Goal: Task Accomplishment & Management: Complete application form

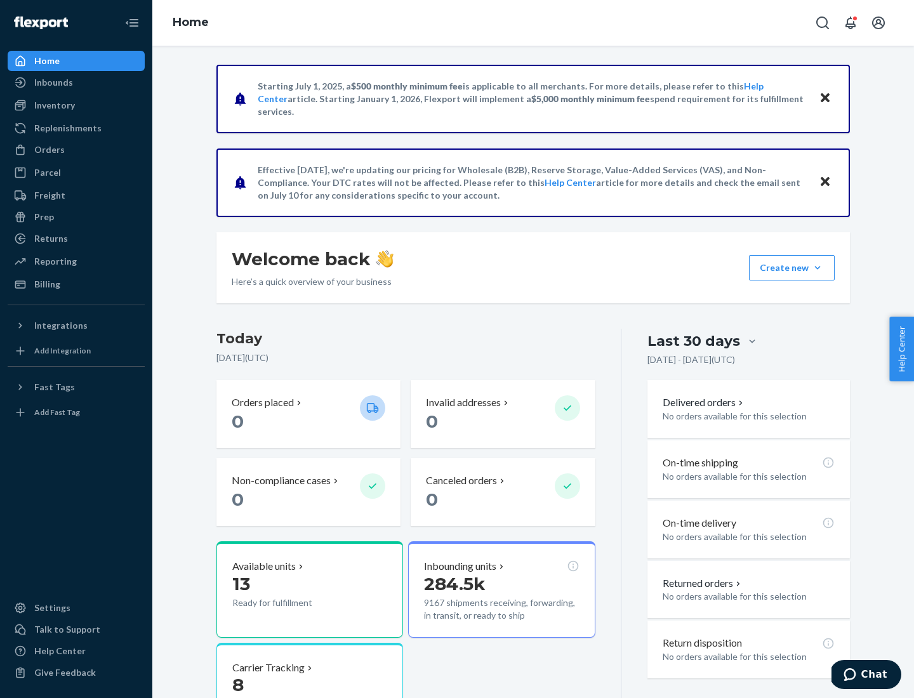
click at [818, 268] on button "Create new Create new inbound Create new order Create new product" at bounding box center [792, 267] width 86 height 25
click at [76, 83] on div "Inbounds" at bounding box center [76, 83] width 135 height 18
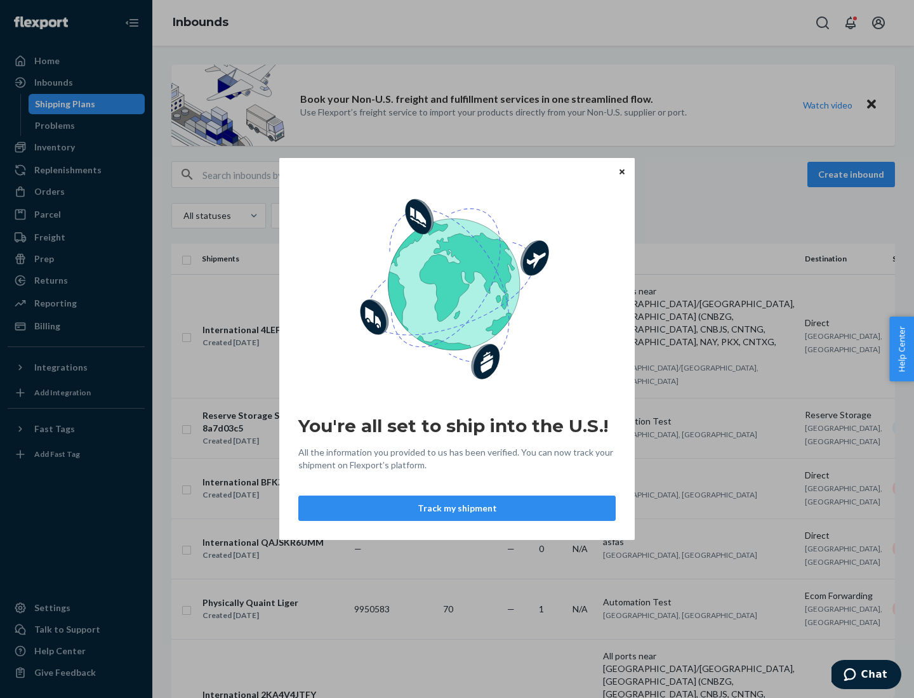
click at [457, 508] on button "Track my shipment" at bounding box center [456, 508] width 317 height 25
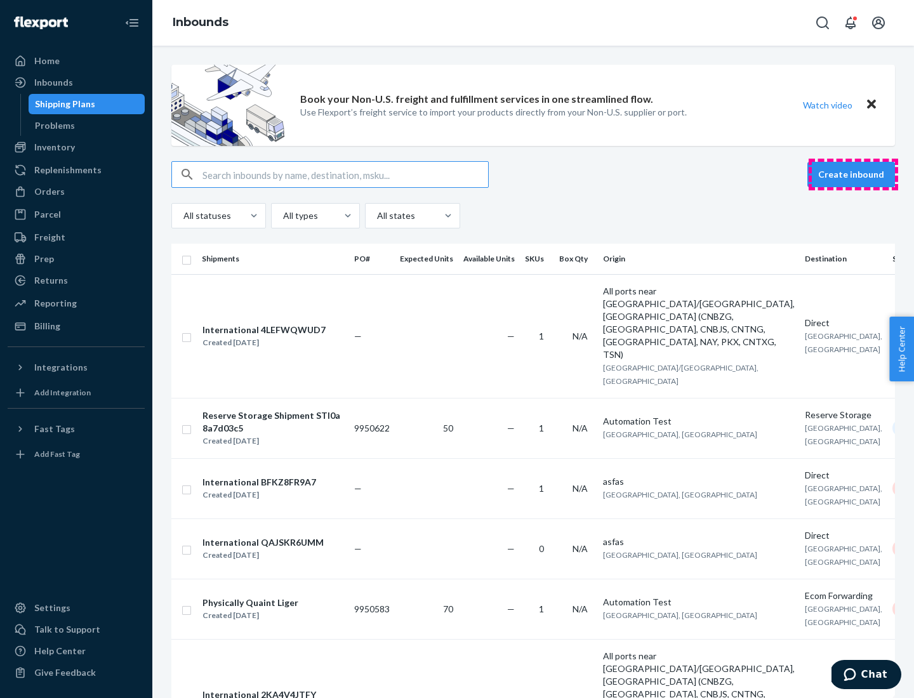
click at [853, 175] on button "Create inbound" at bounding box center [851, 174] width 88 height 25
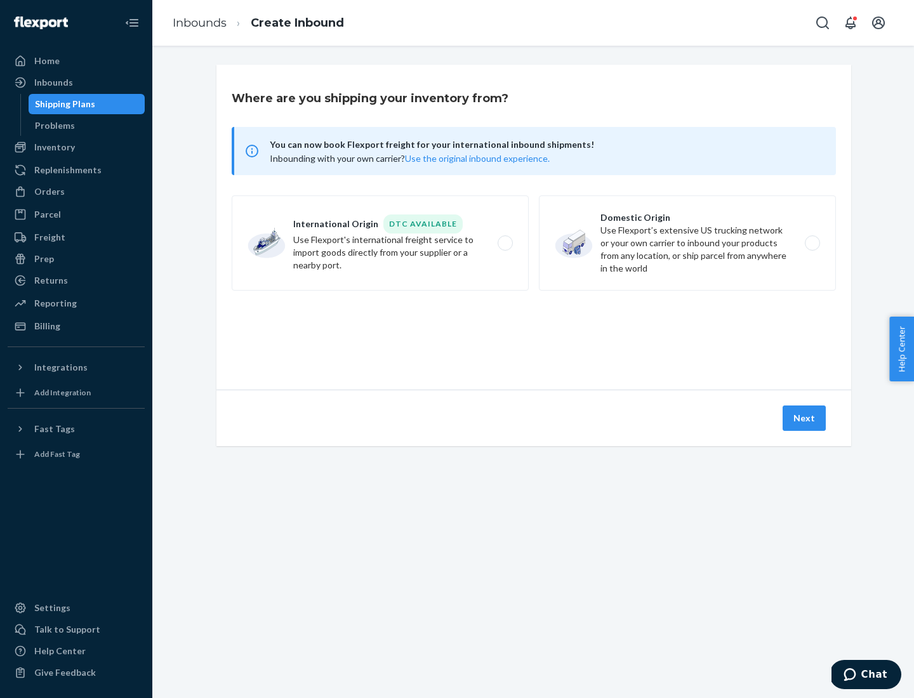
click at [380, 243] on label "International Origin DTC Available Use Flexport's international freight service…" at bounding box center [380, 243] width 297 height 95
click at [505, 243] on input "International Origin DTC Available Use Flexport's international freight service…" at bounding box center [509, 243] width 8 height 8
radio input "true"
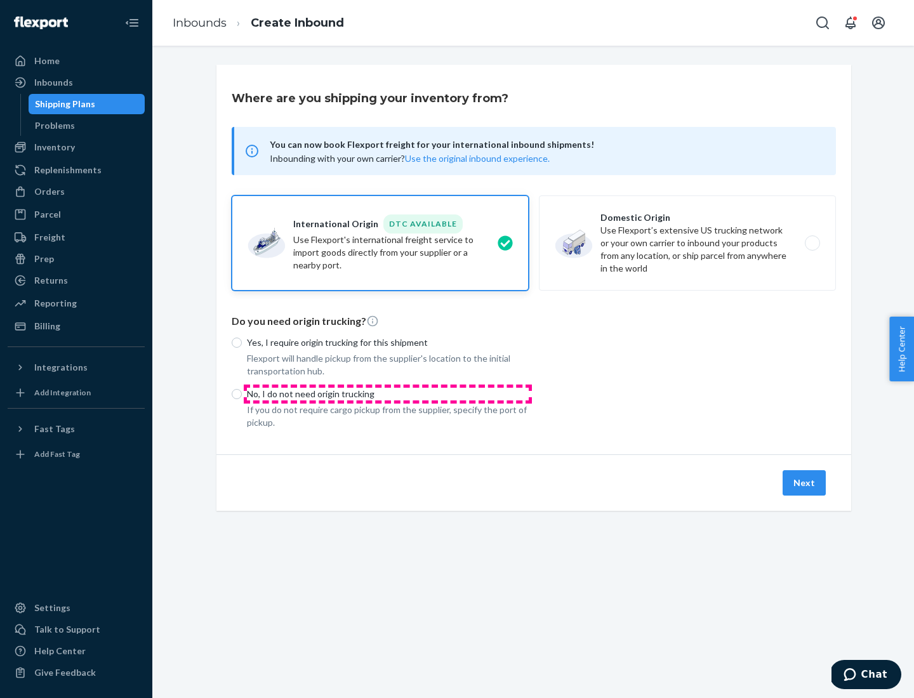
click at [388, 394] on p "No, I do not need origin trucking" at bounding box center [388, 394] width 282 height 13
click at [242, 394] on input "No, I do not need origin trucking" at bounding box center [237, 394] width 10 height 10
radio input "true"
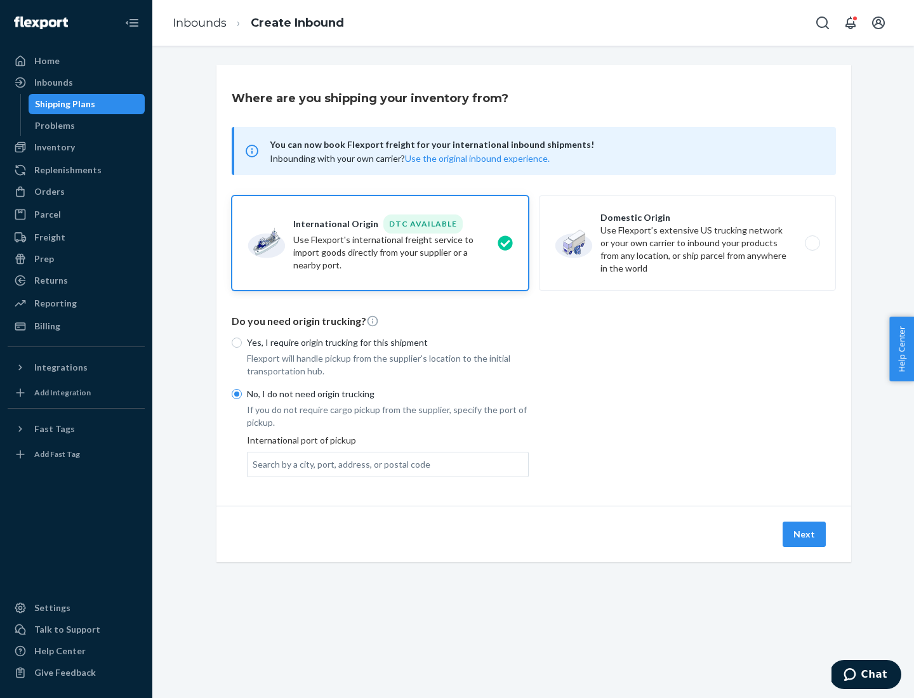
click at [338, 464] on div "Search by a city, port, address, or postal code" at bounding box center [342, 464] width 178 height 13
click at [254, 464] on input "Search by a city, port, address, or postal code" at bounding box center [253, 464] width 1 height 13
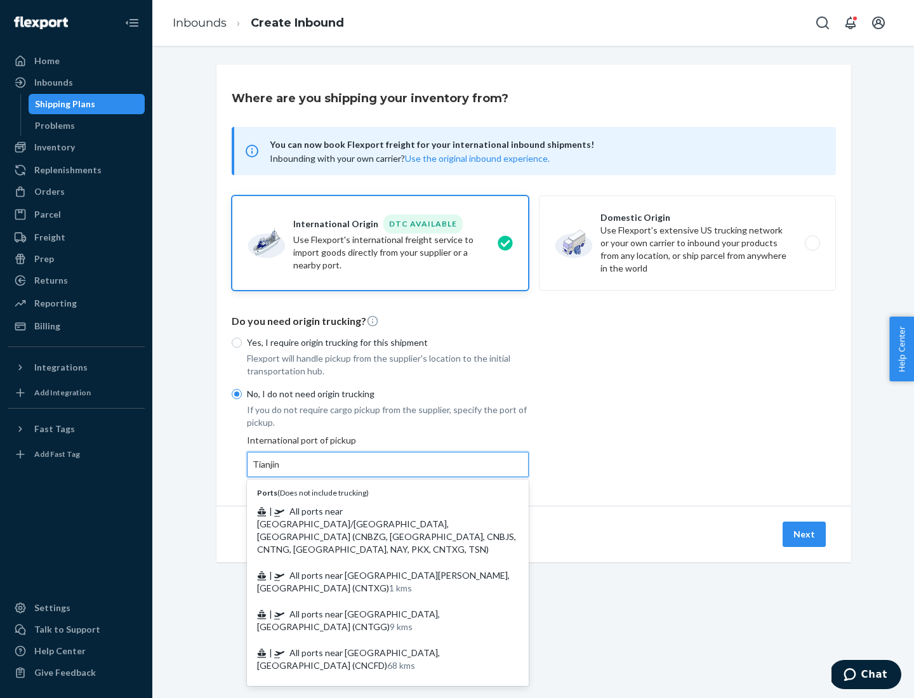
click at [375, 511] on span "| All ports near [GEOGRAPHIC_DATA]/[GEOGRAPHIC_DATA], [GEOGRAPHIC_DATA] (CNBZG,…" at bounding box center [386, 530] width 259 height 49
click at [281, 471] on input "Tianjin" at bounding box center [267, 464] width 28 height 13
type input "All ports near [GEOGRAPHIC_DATA]/[GEOGRAPHIC_DATA], [GEOGRAPHIC_DATA] (CNBZG, […"
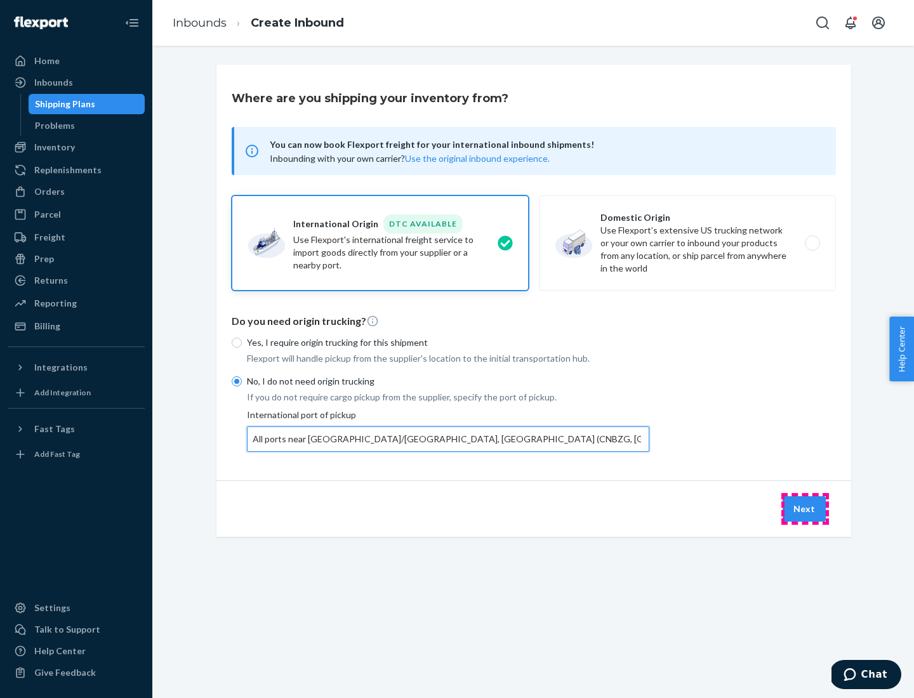
click at [805, 508] on button "Next" at bounding box center [804, 508] width 43 height 25
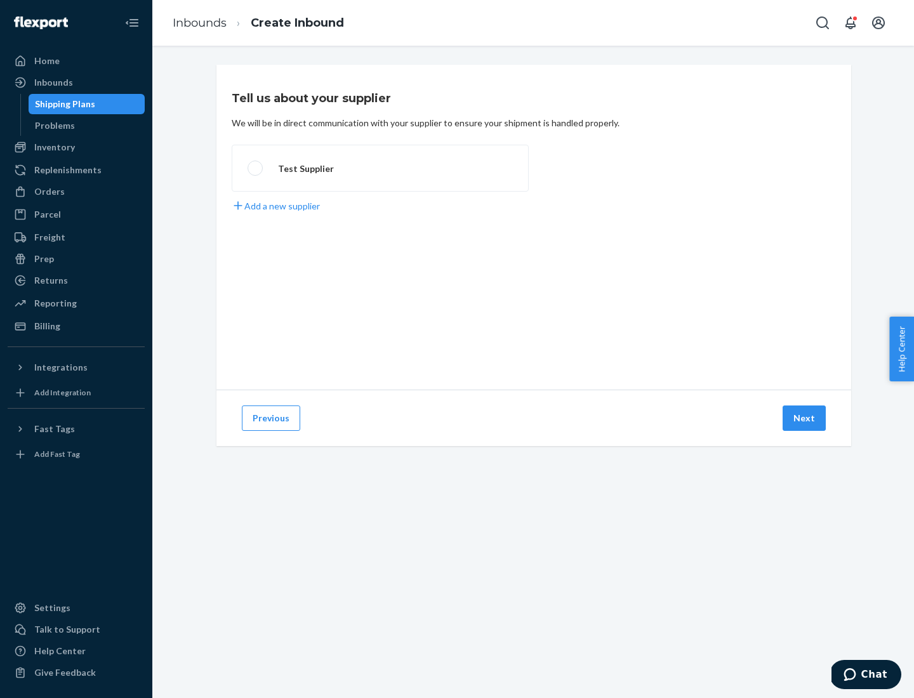
click at [380, 168] on label "Test Supplier" at bounding box center [380, 168] width 297 height 47
click at [256, 168] on input "Test Supplier" at bounding box center [252, 168] width 8 height 8
radio input "true"
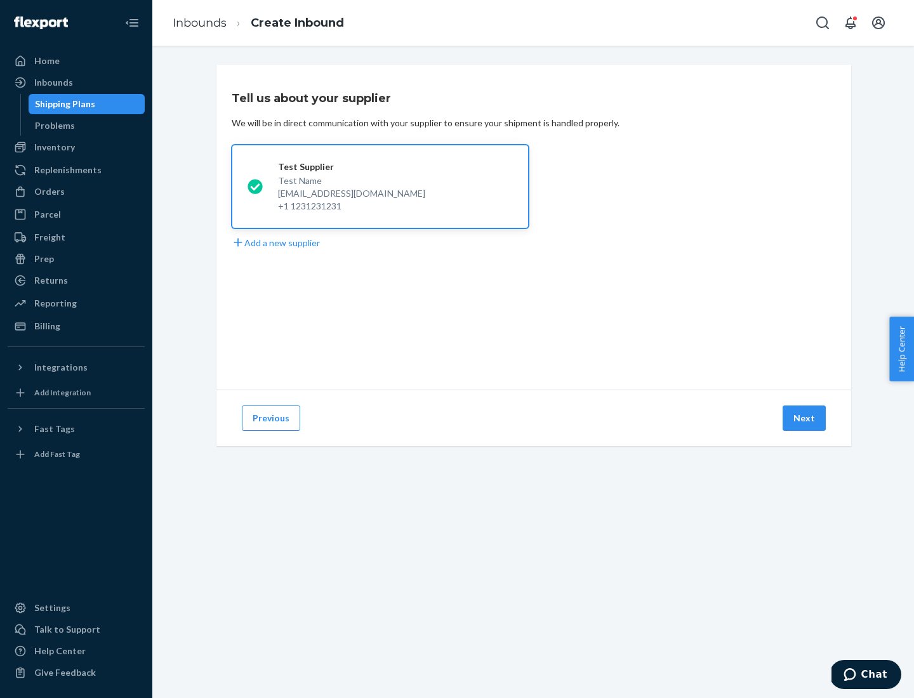
click at [805, 418] on button "Next" at bounding box center [804, 418] width 43 height 25
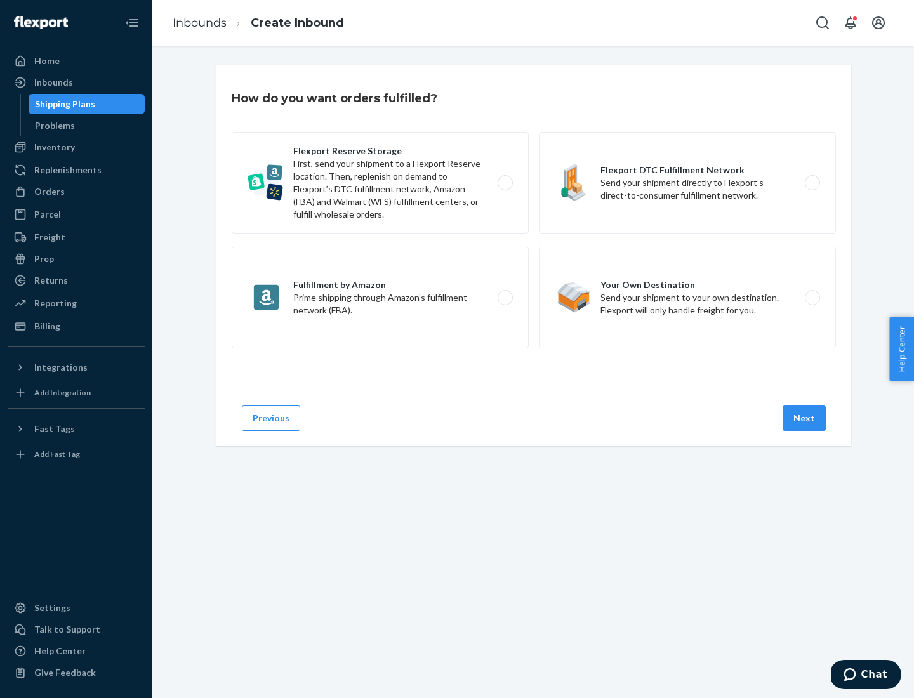
click at [534, 227] on div "Flexport Reserve Storage First, send your shipment to a Flexport Reserve locati…" at bounding box center [534, 242] width 604 height 220
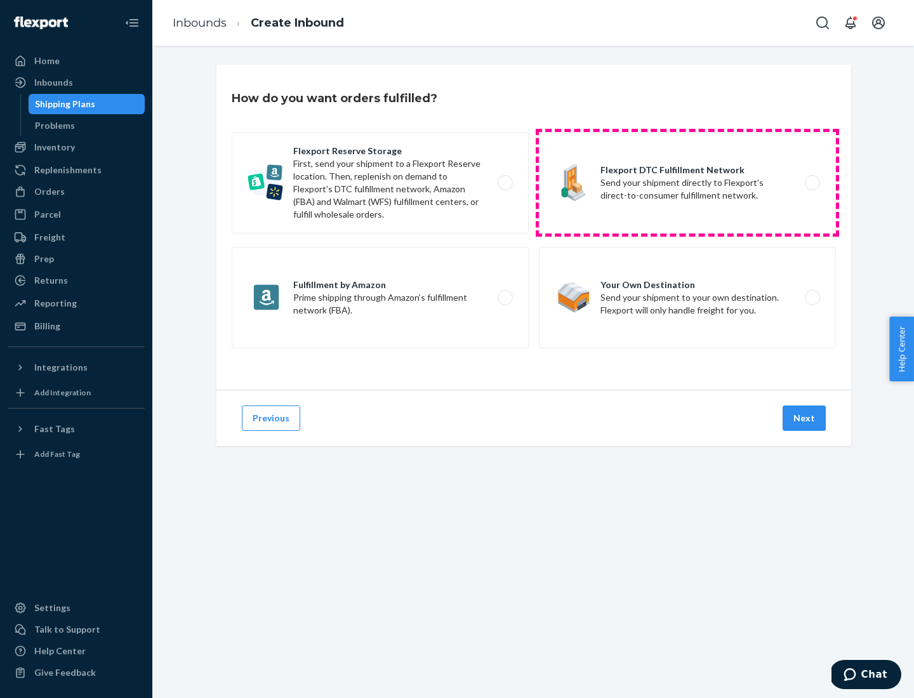
click at [687, 183] on label "Flexport DTC Fulfillment Network Send your shipment directly to Flexport’s dire…" at bounding box center [687, 183] width 297 height 102
click at [812, 183] on input "Flexport DTC Fulfillment Network Send your shipment directly to Flexport’s dire…" at bounding box center [816, 183] width 8 height 8
radio input "true"
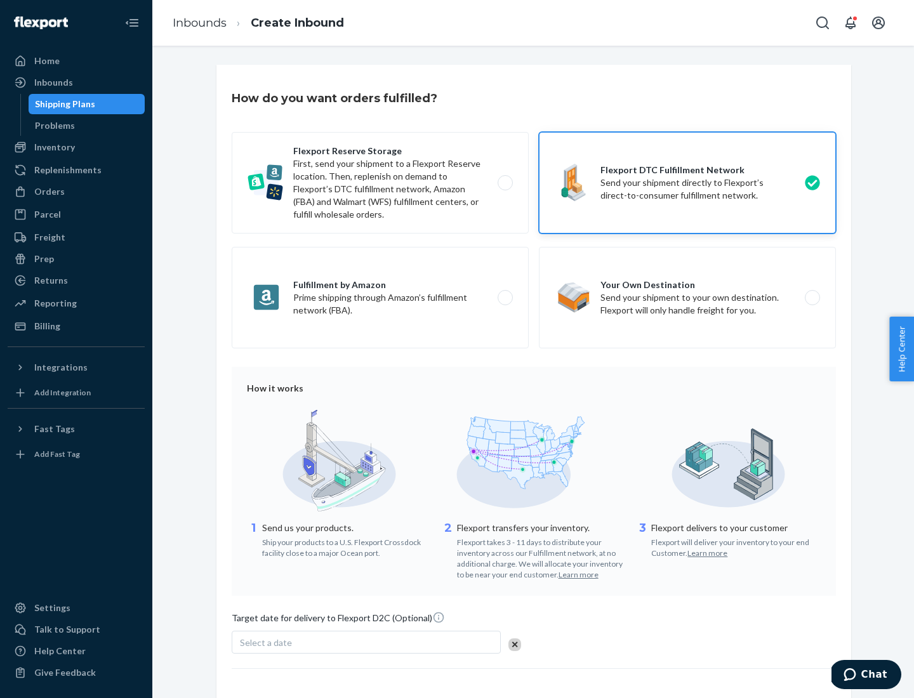
scroll to position [93, 0]
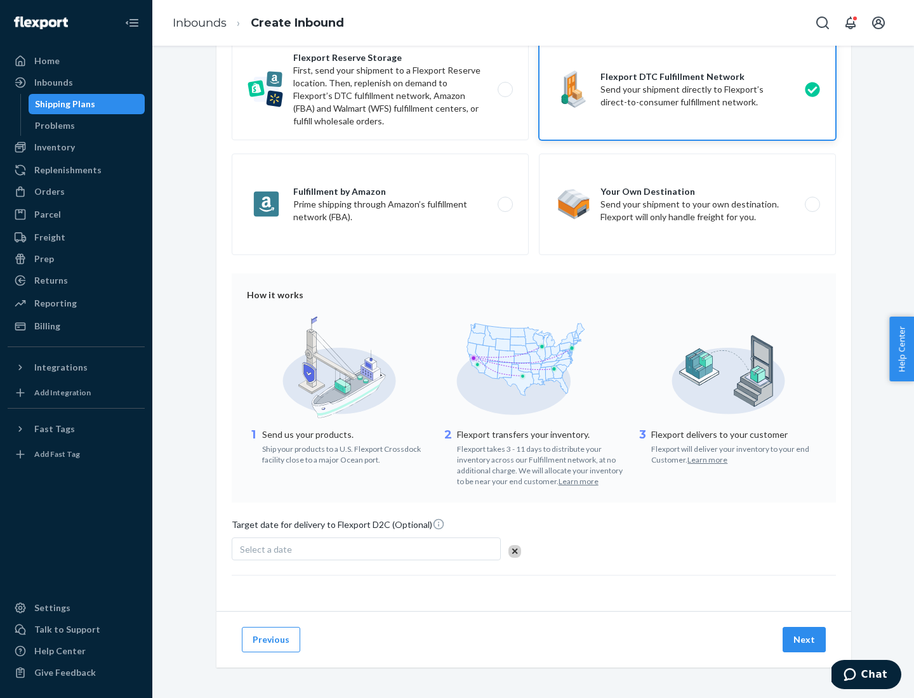
click at [805, 639] on button "Next" at bounding box center [804, 639] width 43 height 25
